Goal: Check status

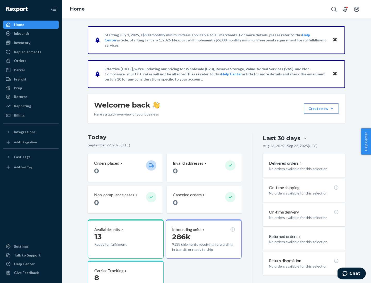
click at [332, 109] on button "Create new Create new inbound Create new order Create new product" at bounding box center [321, 108] width 35 height 10
click at [21, 33] on div "Inbounds" at bounding box center [22, 33] width 16 height 5
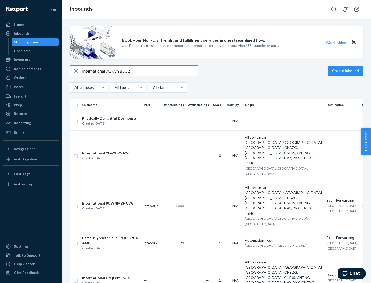
type input "International 7QKVYB5C29"
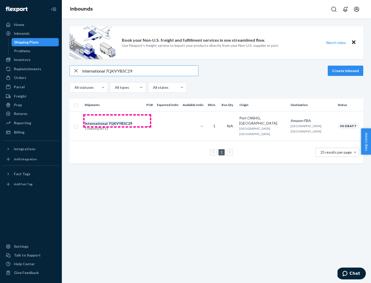
click at [117, 126] on div "Created [DATE]" at bounding box center [108, 128] width 47 height 5
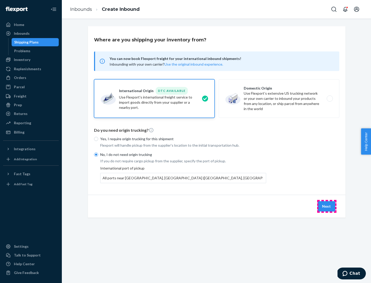
click at [326, 206] on button "Next" at bounding box center [326, 206] width 18 height 10
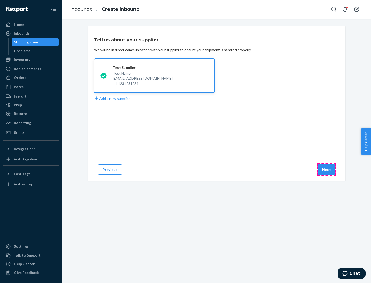
click at [326, 170] on button "Next" at bounding box center [326, 169] width 18 height 10
